Goal: Complete application form

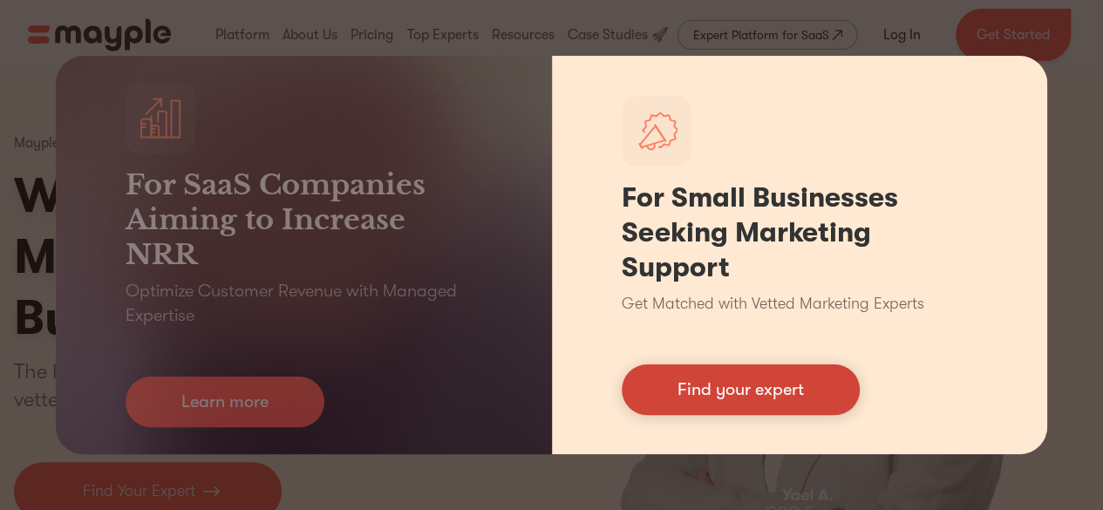
click at [747, 386] on link "Find your expert" at bounding box center [741, 390] width 238 height 51
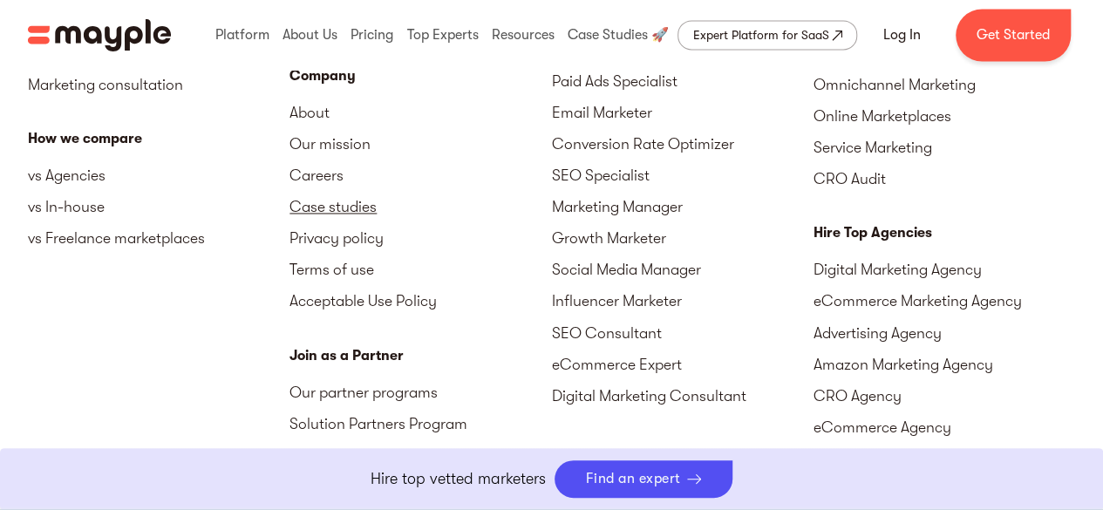
scroll to position [8111, 0]
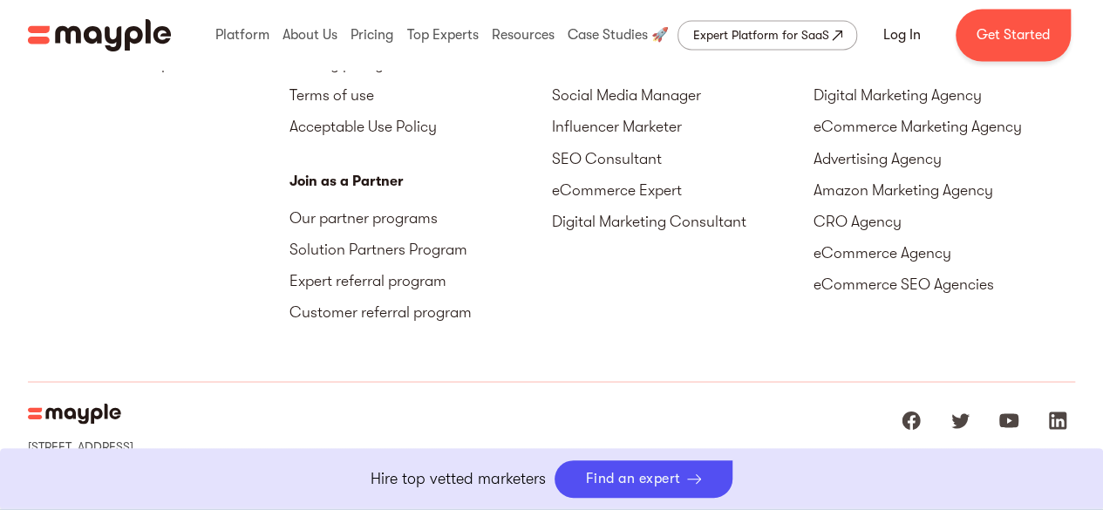
click at [661, 477] on link "Boost Your eCommerce Business Mayple's in your corner to help you make the righ…" at bounding box center [551, 479] width 1103 height 62
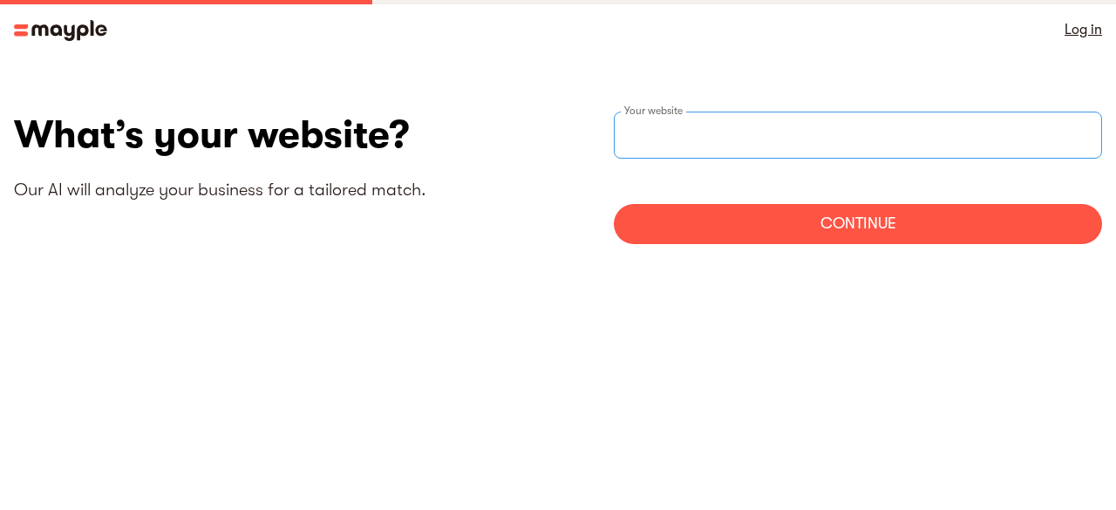
click at [664, 125] on div "Your website" at bounding box center [858, 135] width 488 height 47
paste input "https://softwarefinder.com/"
type input "https://softwarefinder.com/"
click at [781, 233] on div "Continue" at bounding box center [858, 224] width 488 height 40
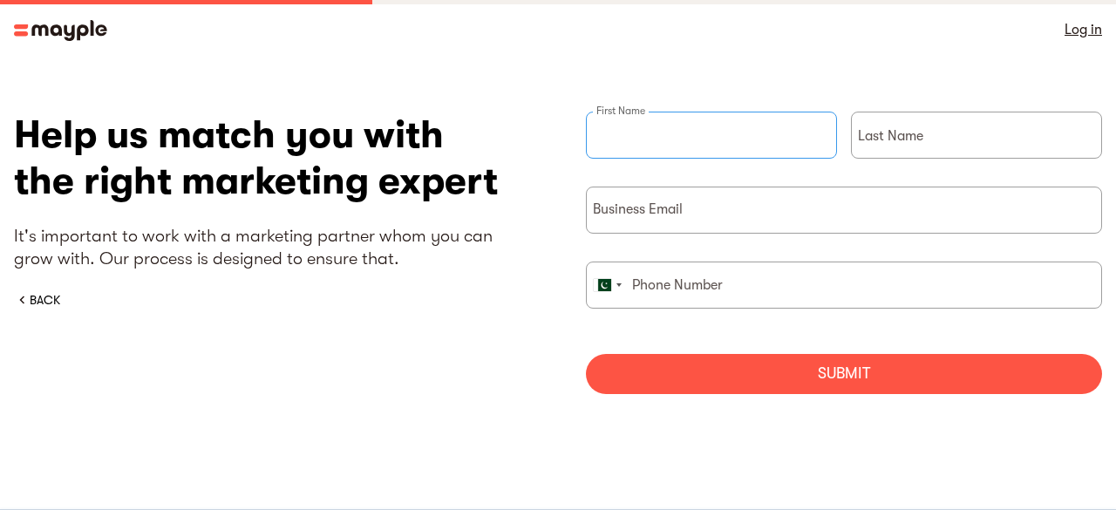
click at [697, 154] on input "briefForm" at bounding box center [711, 135] width 251 height 47
type input "Greg"
type input "Smith"
click at [626, 292] on input "18706171565" at bounding box center [844, 285] width 516 height 47
click at [619, 290] on div "briefForm" at bounding box center [607, 285] width 40 height 45
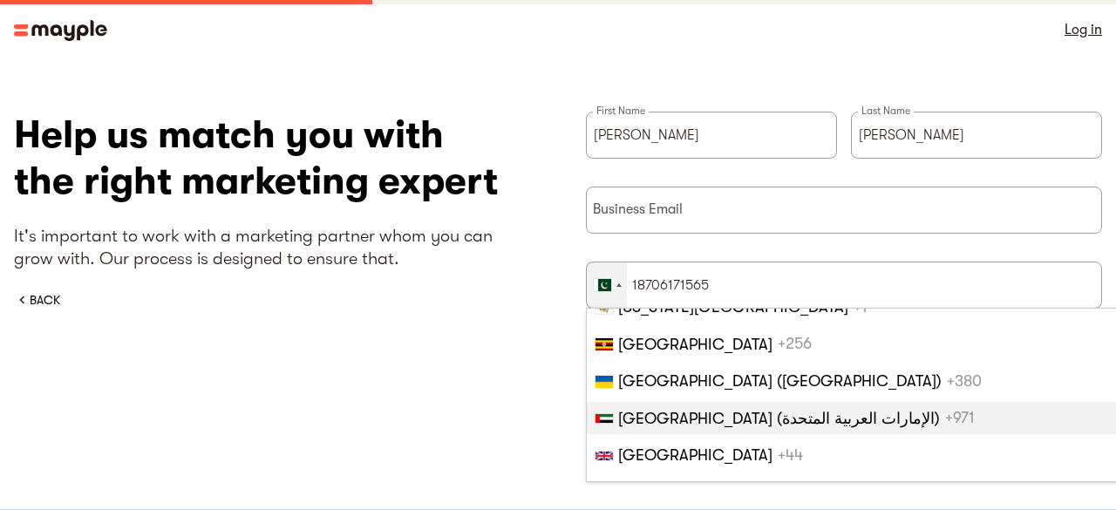
scroll to position [8576, 0]
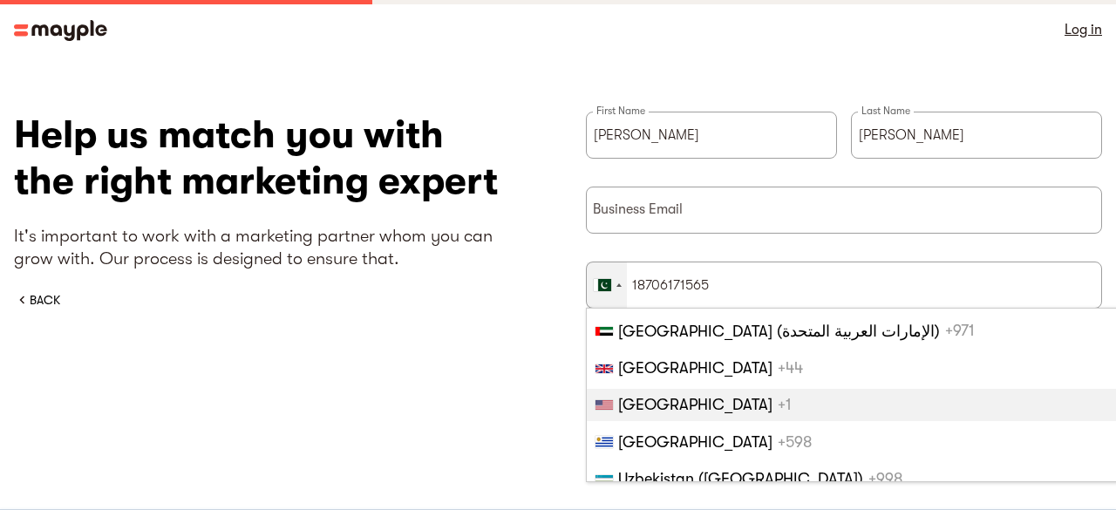
click at [689, 418] on li "United States +1" at bounding box center [911, 404] width 648 height 31
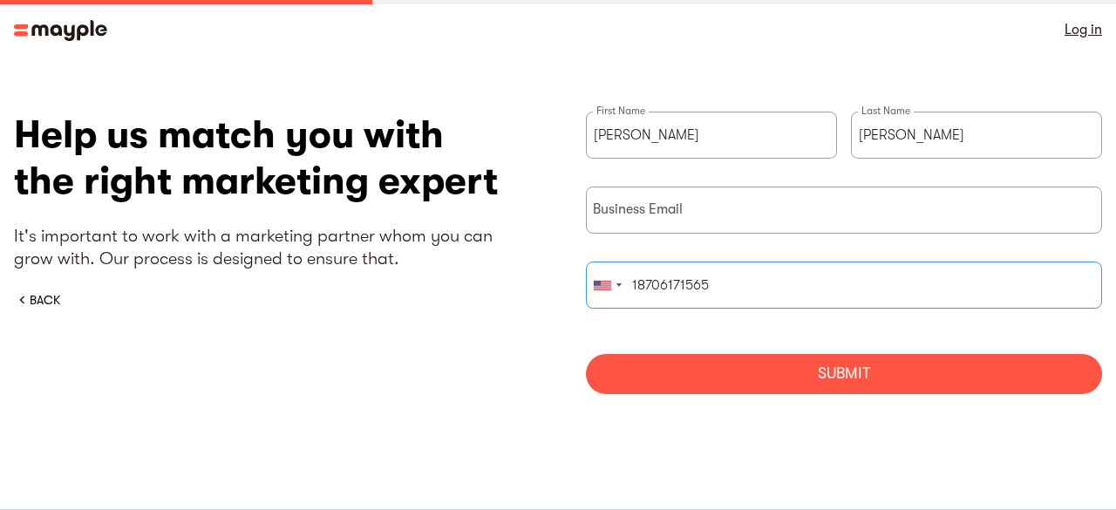
drag, startPoint x: 639, startPoint y: 289, endPoint x: 717, endPoint y: 283, distance: 77.9
click at [717, 283] on input "18706171565" at bounding box center [844, 285] width 516 height 47
paste input "680 207 3772"
type input "16802073772"
click at [697, 208] on input "briefForm" at bounding box center [844, 210] width 516 height 47
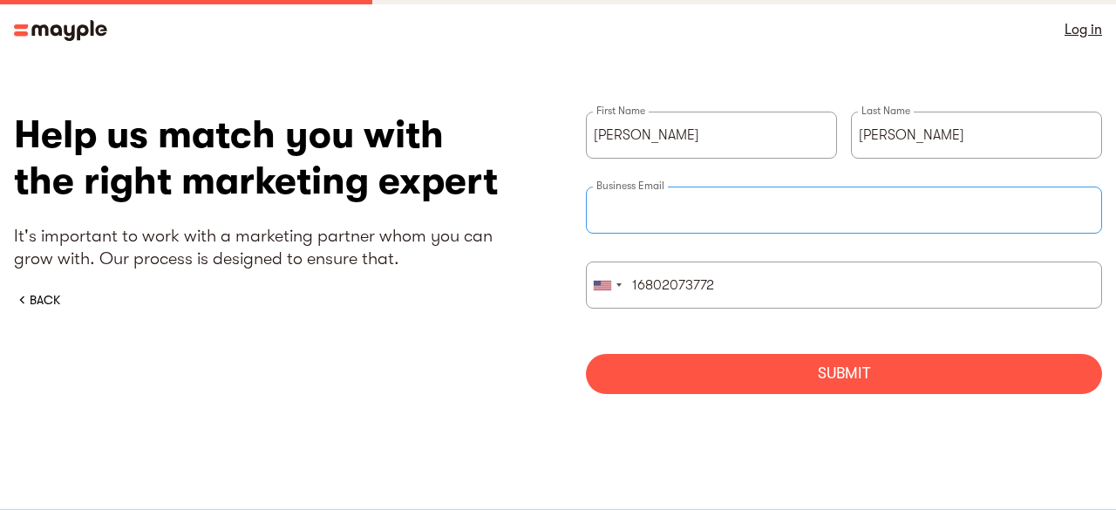
type input "greg.smith@softwarefinder.com"
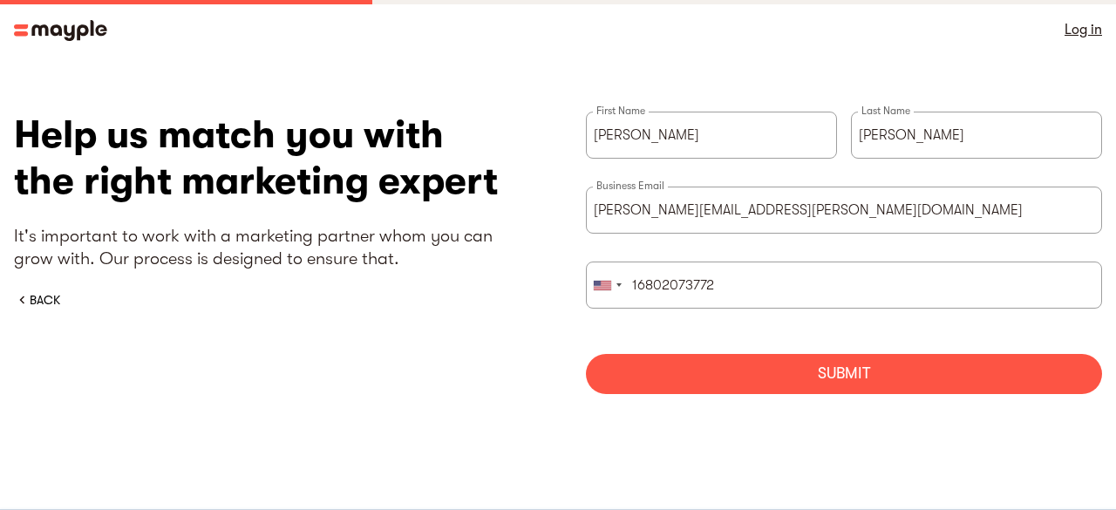
click at [785, 367] on div "Submit" at bounding box center [844, 374] width 516 height 40
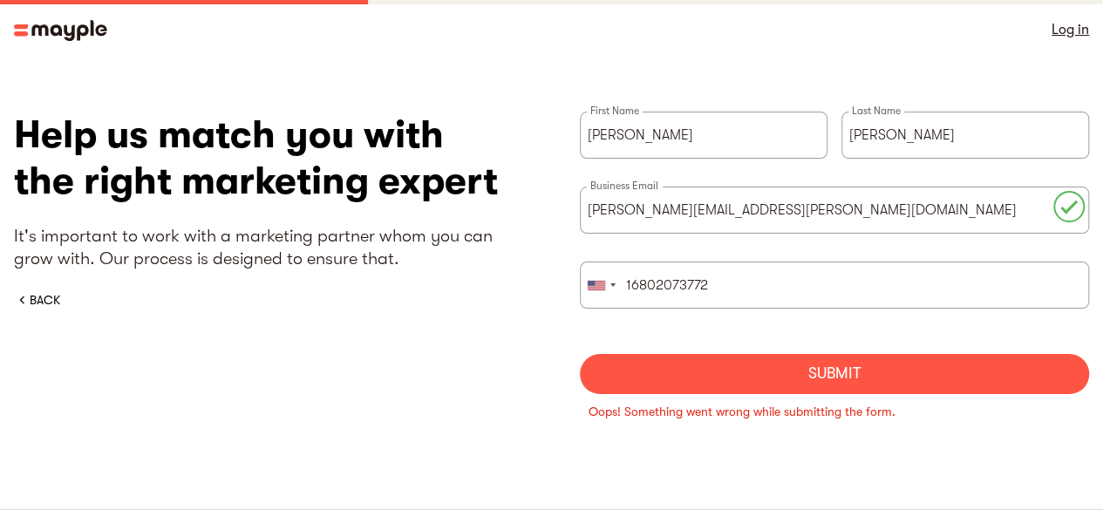
click at [652, 372] on div "Submit" at bounding box center [835, 374] width 510 height 40
